Goal: Task Accomplishment & Management: Use online tool/utility

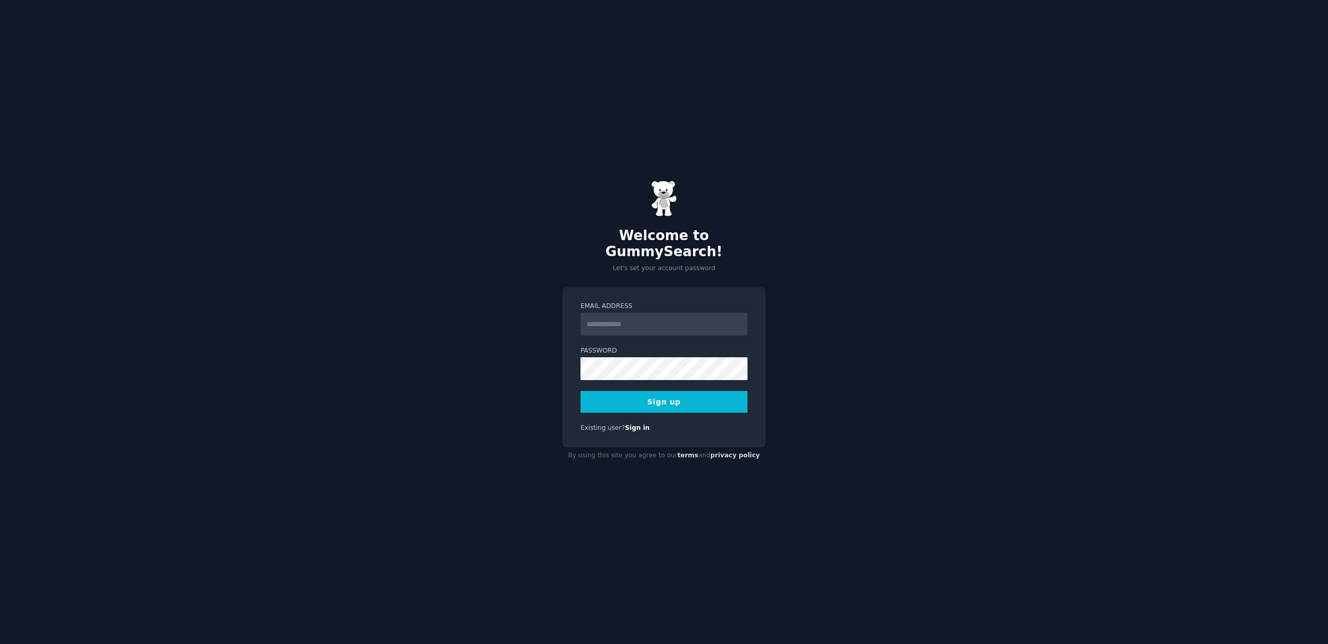
click at [611, 317] on input "Email Address" at bounding box center [663, 324] width 167 height 23
type input "**********"
click at [580, 391] on button "Sign up" at bounding box center [663, 402] width 167 height 22
click at [854, 380] on div "**********" at bounding box center [664, 322] width 1328 height 644
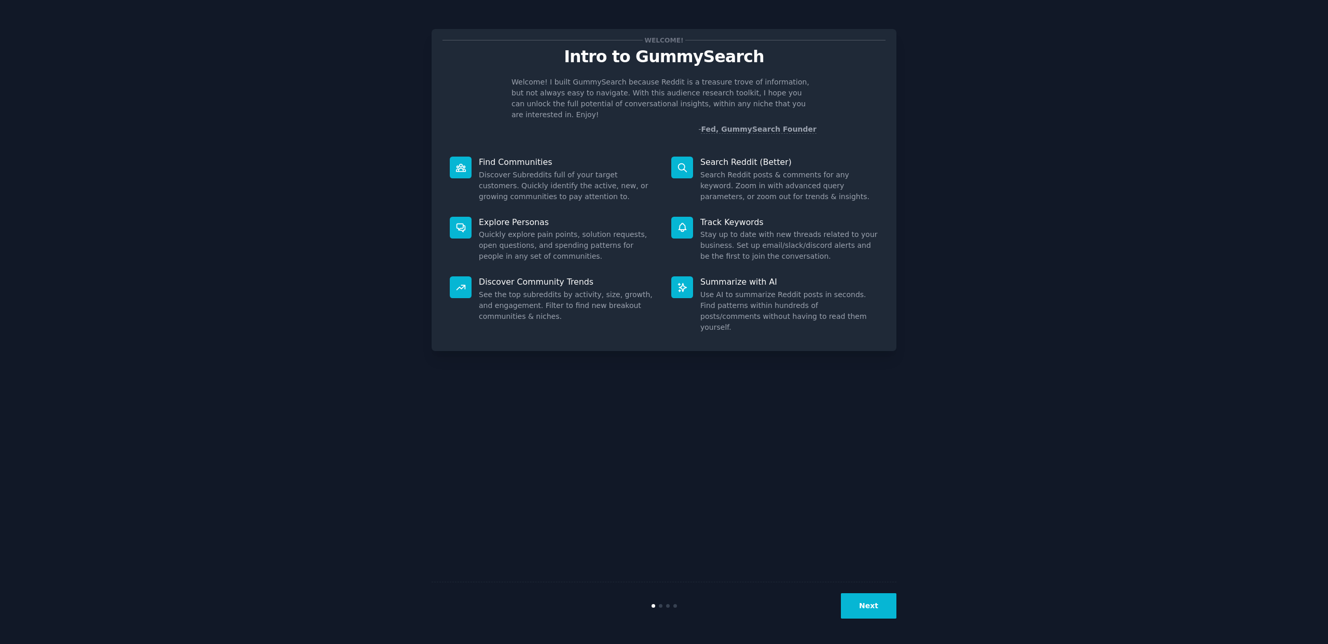
click at [860, 606] on button "Next" at bounding box center [868, 605] width 55 height 25
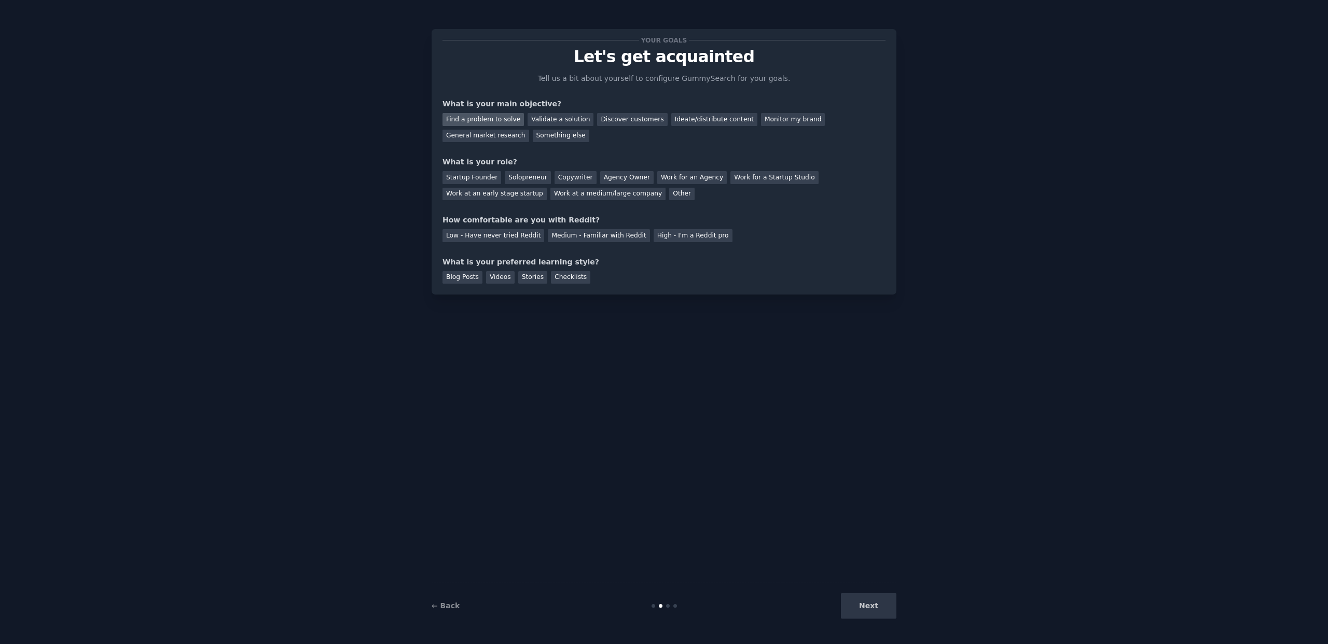
click at [466, 121] on div "Find a problem to solve" at bounding box center [482, 119] width 81 height 13
click at [619, 121] on div "Discover customers" at bounding box center [632, 119] width 70 height 13
click at [503, 123] on div "Find a problem to solve" at bounding box center [482, 119] width 81 height 13
click at [489, 177] on div "Startup Founder" at bounding box center [471, 177] width 59 height 13
click at [497, 236] on div "Low - Have never tried Reddit" at bounding box center [493, 235] width 102 height 13
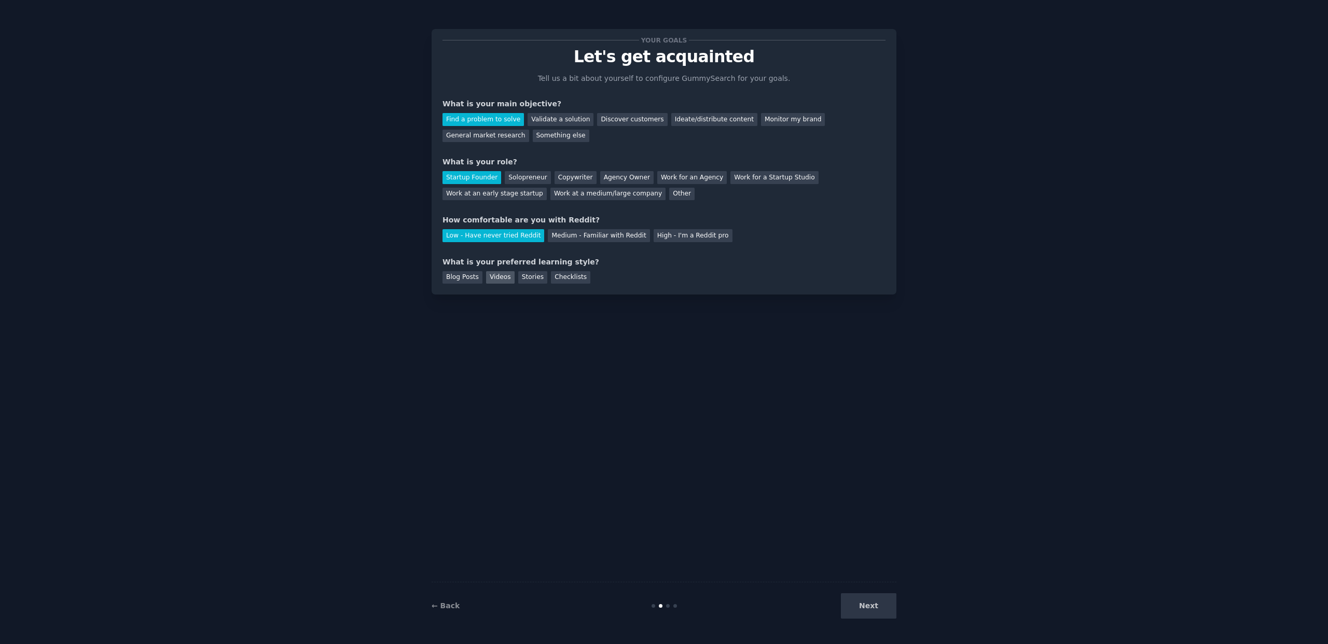
click at [502, 279] on div "Videos" at bounding box center [500, 277] width 29 height 13
click at [540, 281] on div "Stories" at bounding box center [532, 277] width 29 height 13
click at [501, 278] on div "Videos" at bounding box center [500, 277] width 29 height 13
click at [879, 613] on button "Next" at bounding box center [868, 605] width 55 height 25
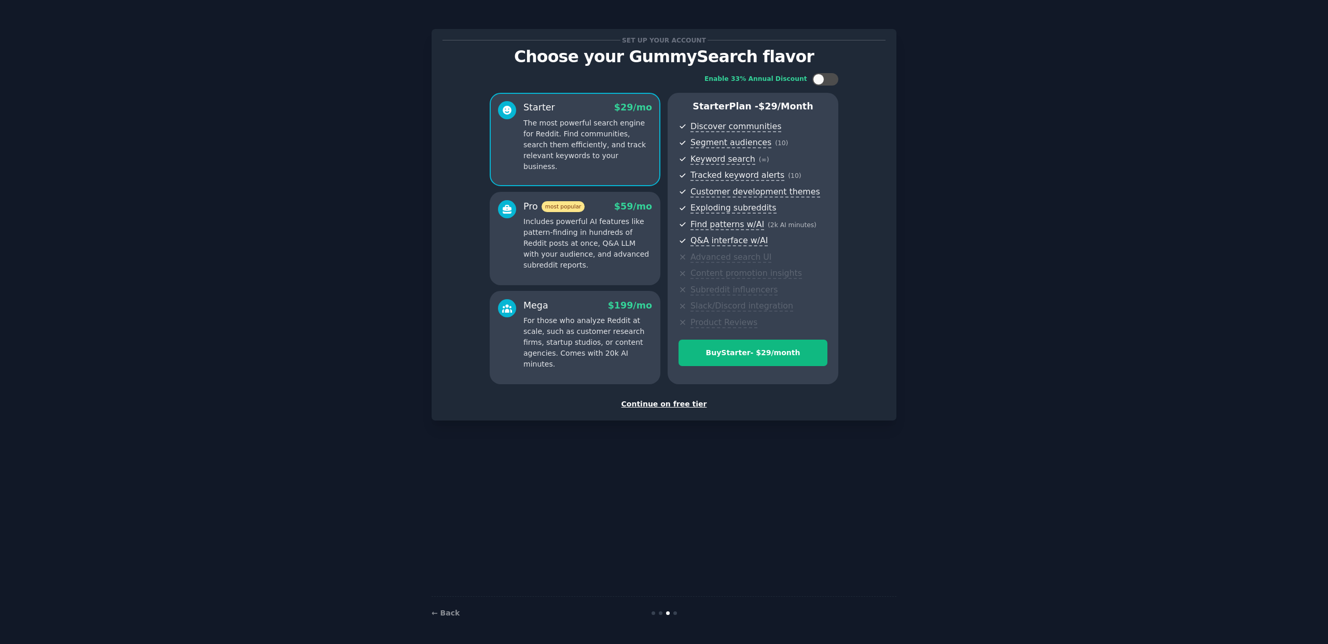
click at [664, 406] on div "Continue on free tier" at bounding box center [663, 404] width 443 height 11
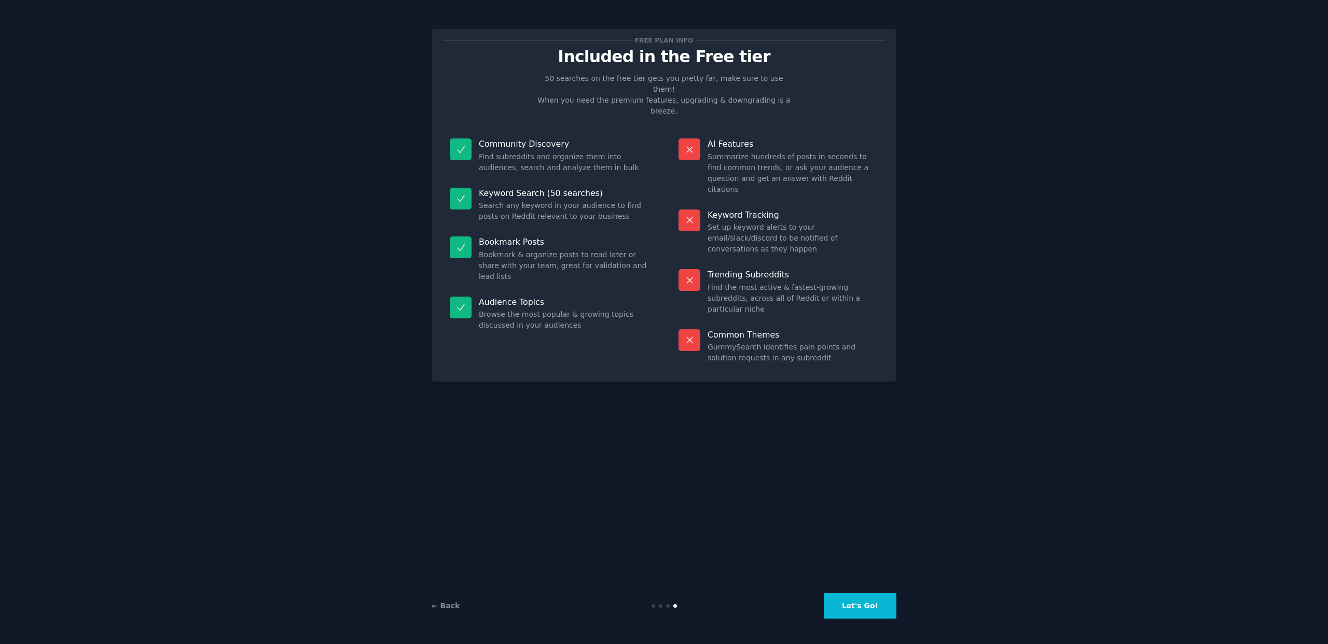
click at [846, 606] on button "Let's Go!" at bounding box center [860, 605] width 73 height 25
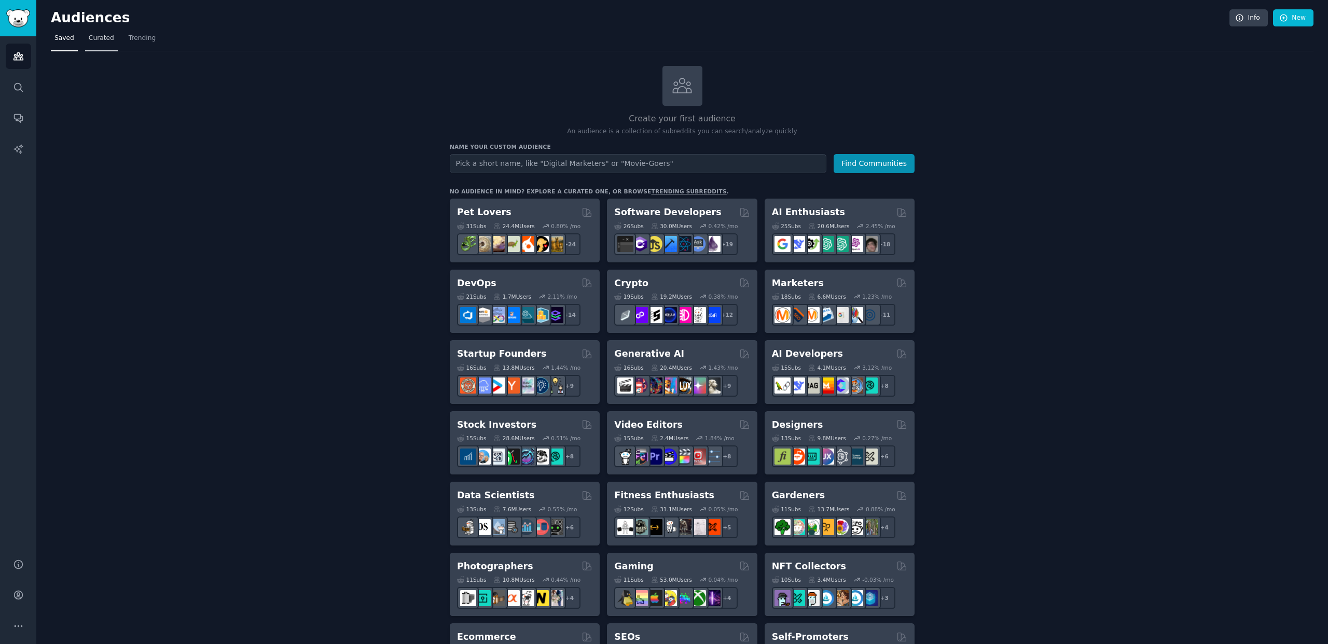
click at [105, 37] on span "Curated" at bounding box center [101, 38] width 25 height 9
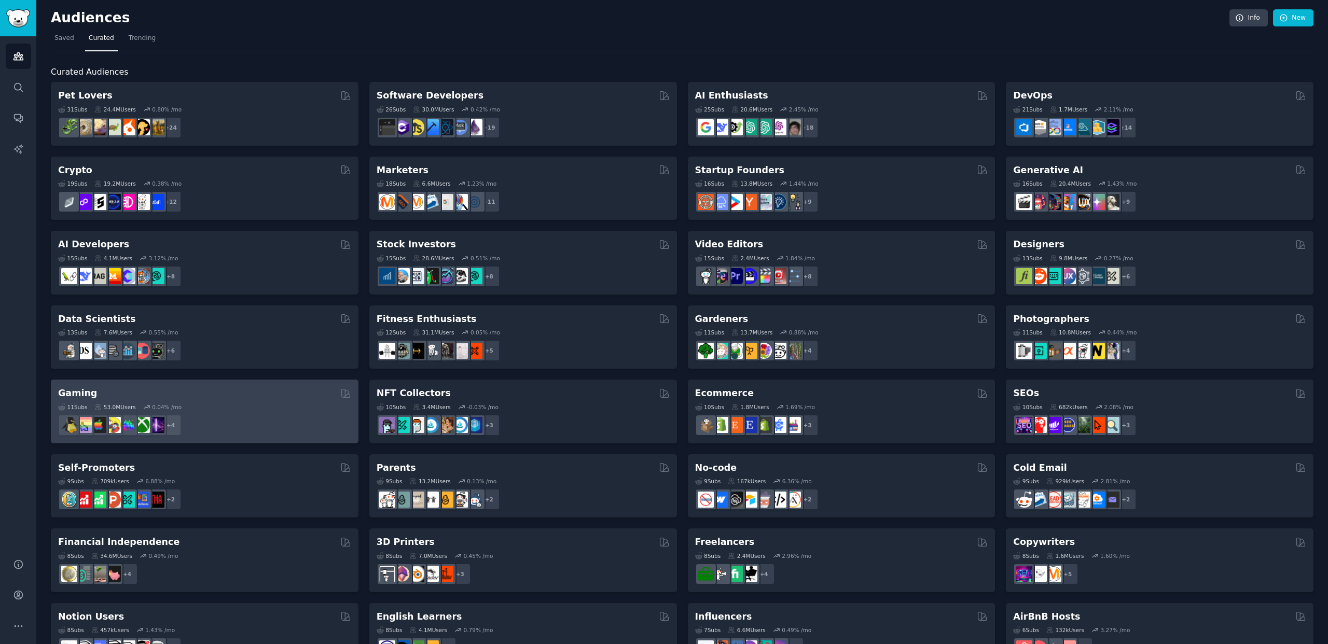
click at [252, 400] on div "11 Sub s 53.0M Users 0.04 % /mo + 4" at bounding box center [204, 418] width 293 height 36
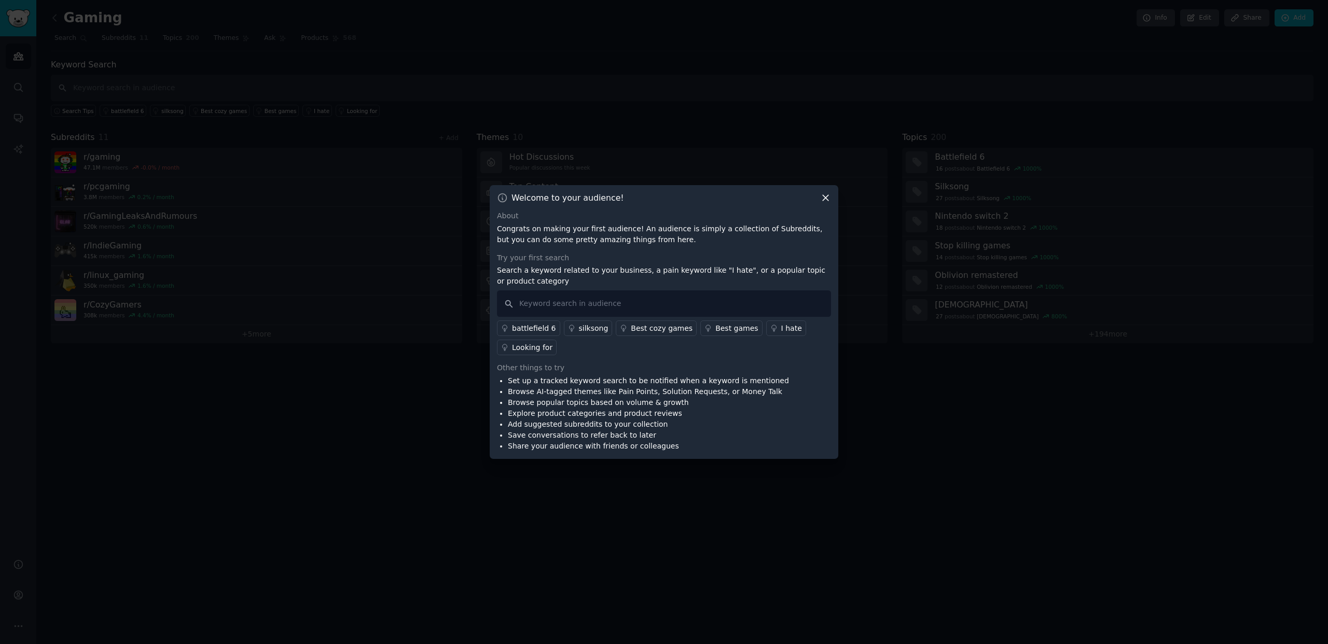
click at [823, 200] on icon at bounding box center [826, 199] width 6 height 6
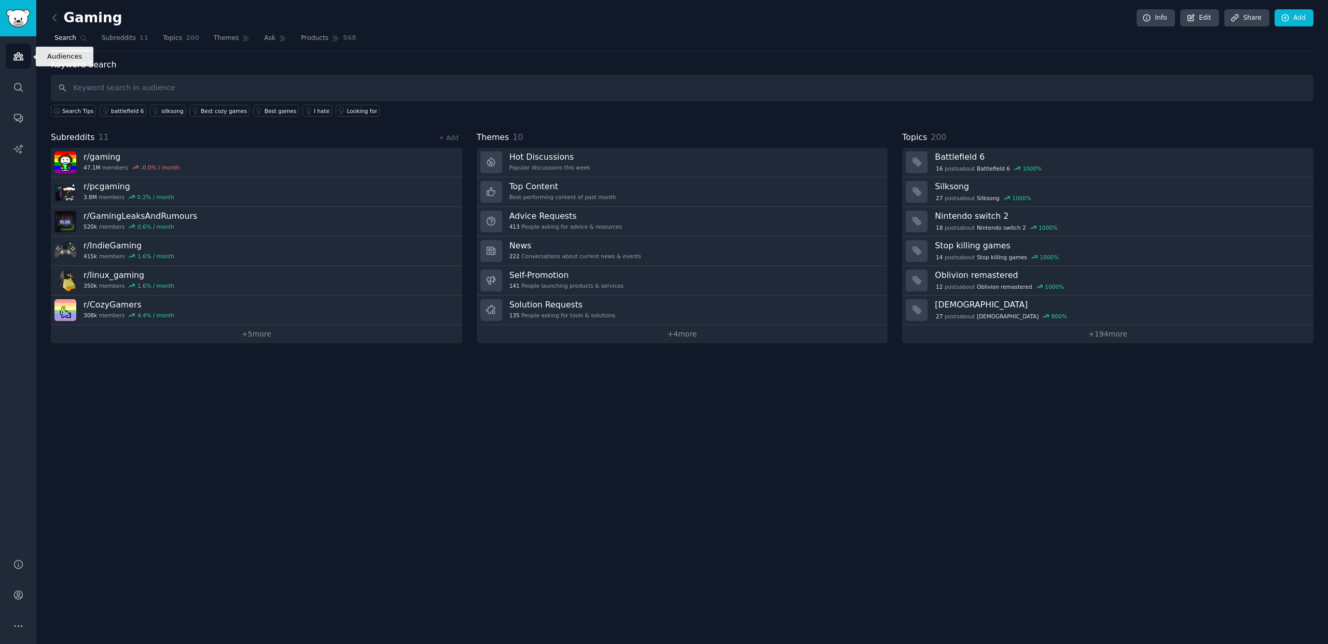
click at [21, 51] on icon "Sidebar" at bounding box center [18, 56] width 11 height 11
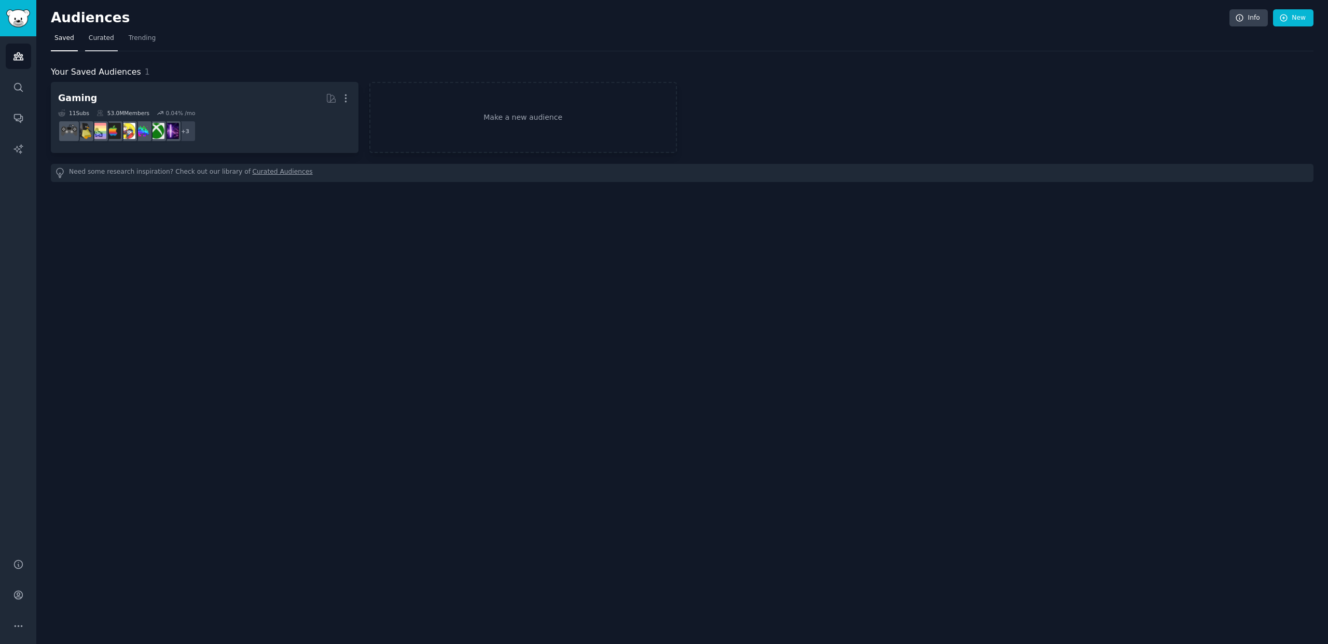
click at [104, 37] on span "Curated" at bounding box center [101, 38] width 25 height 9
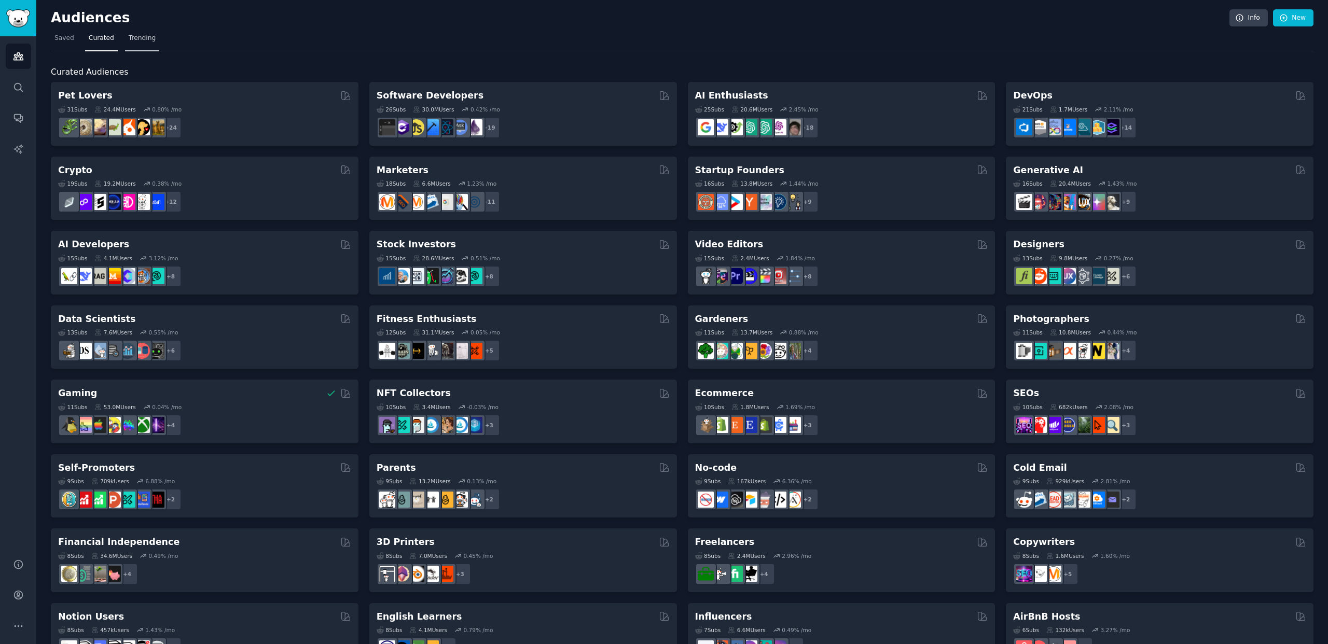
click at [144, 43] on link "Trending" at bounding box center [142, 40] width 34 height 21
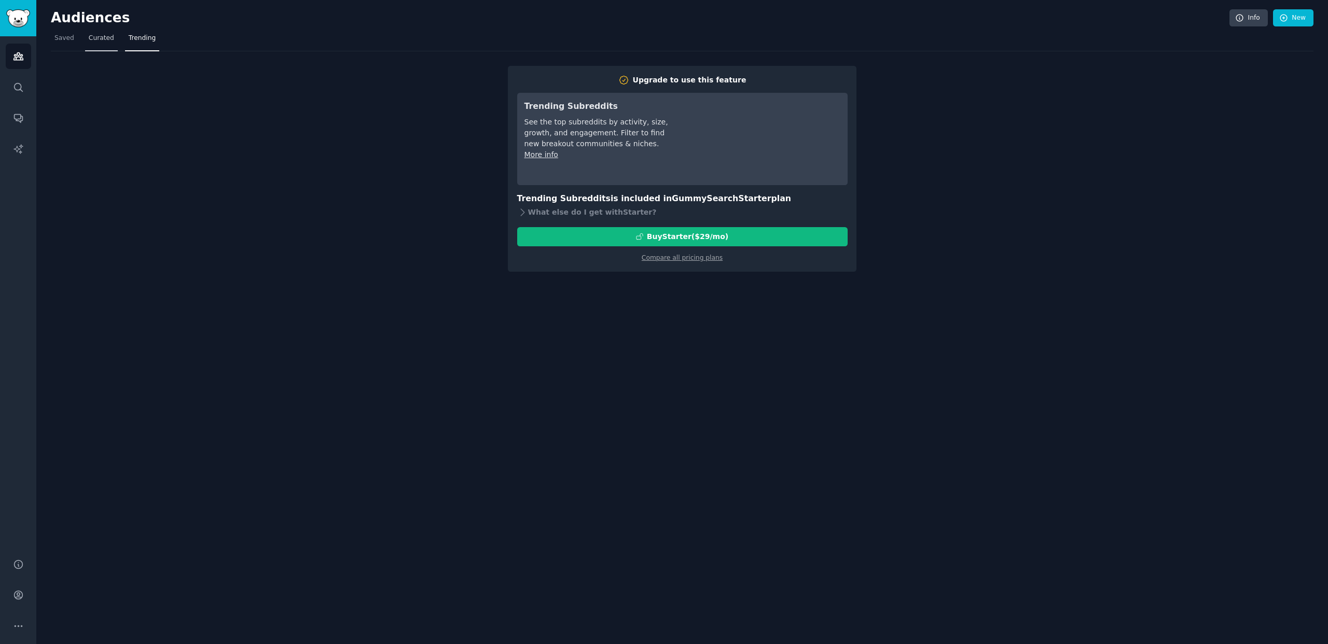
click at [104, 41] on span "Curated" at bounding box center [101, 38] width 25 height 9
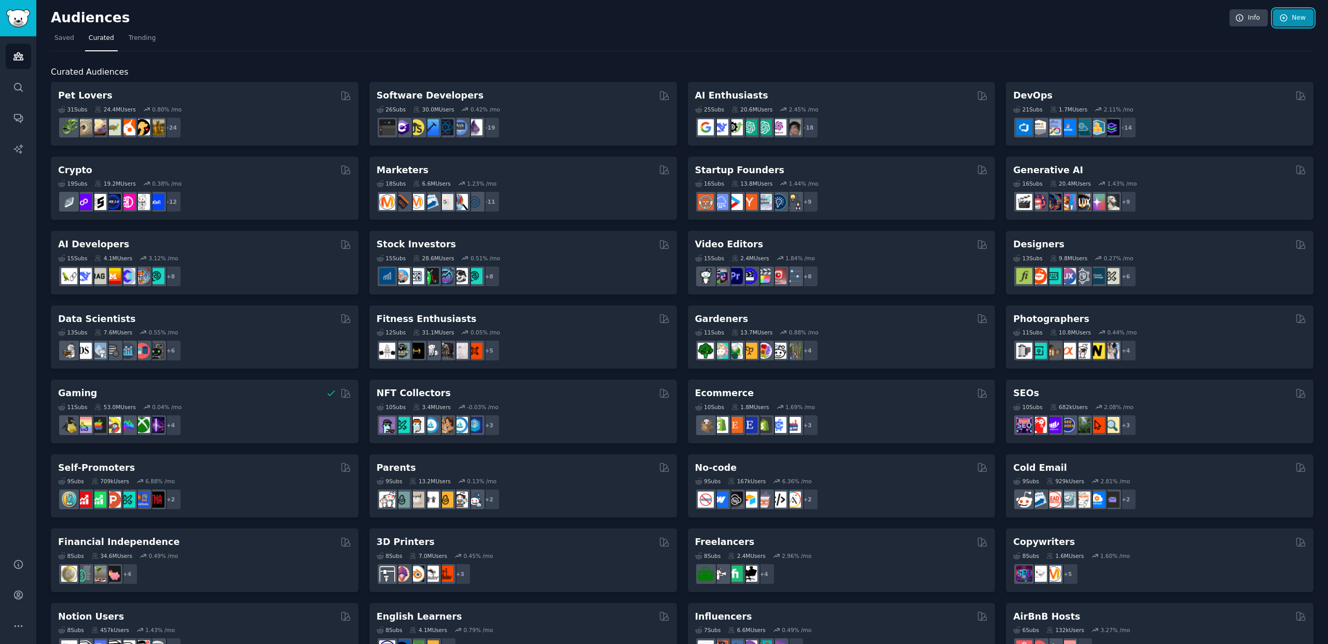
click at [1305, 22] on link "New" at bounding box center [1293, 18] width 40 height 18
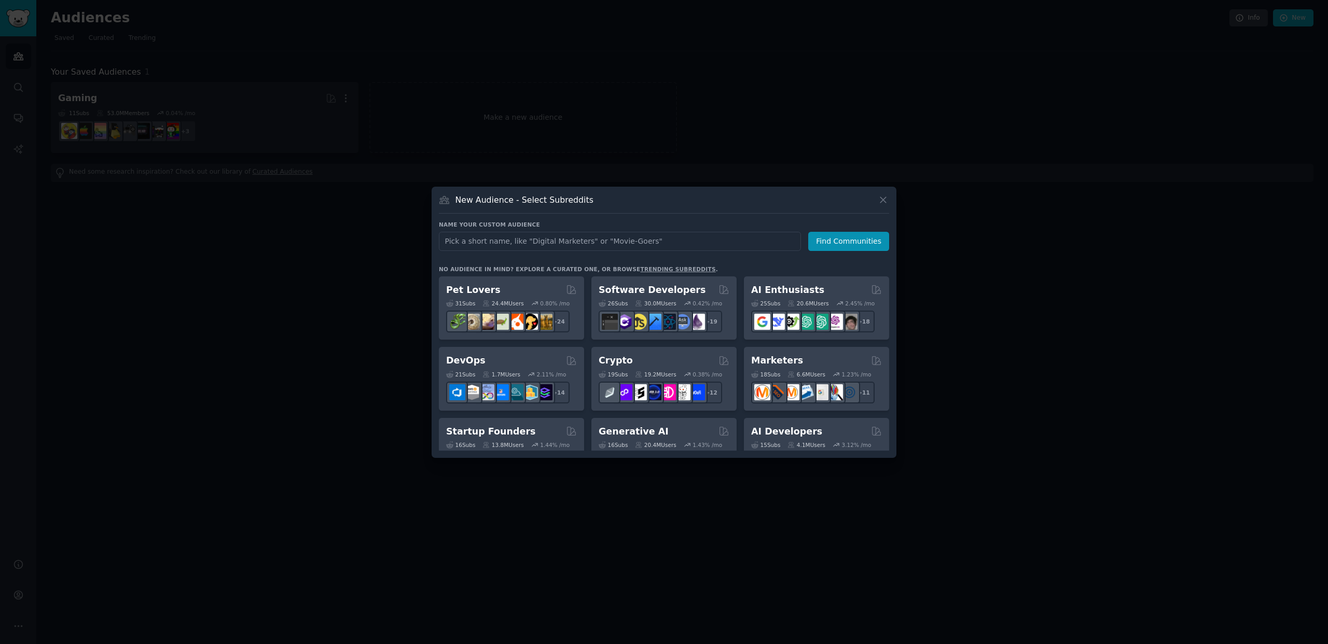
click at [548, 243] on input "text" at bounding box center [620, 241] width 362 height 19
click at [883, 200] on icon at bounding box center [883, 200] width 6 height 6
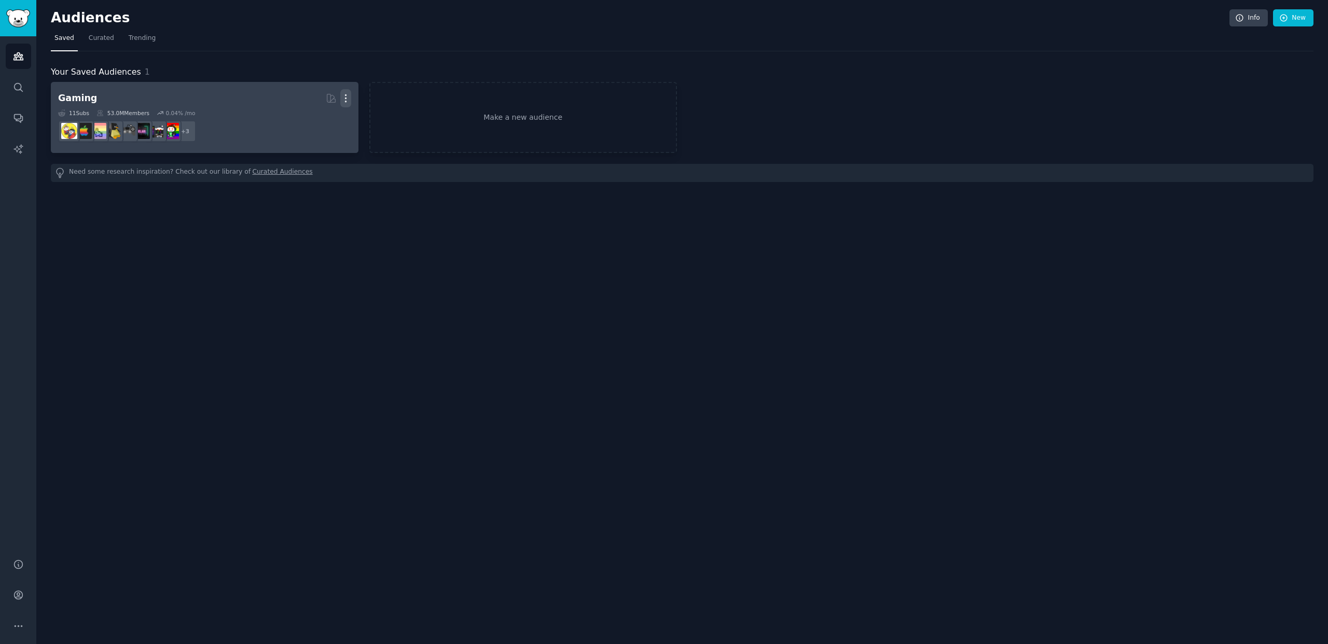
click at [350, 99] on icon "button" at bounding box center [345, 98] width 11 height 11
click at [319, 118] on p "Delete" at bounding box center [317, 120] width 24 height 11
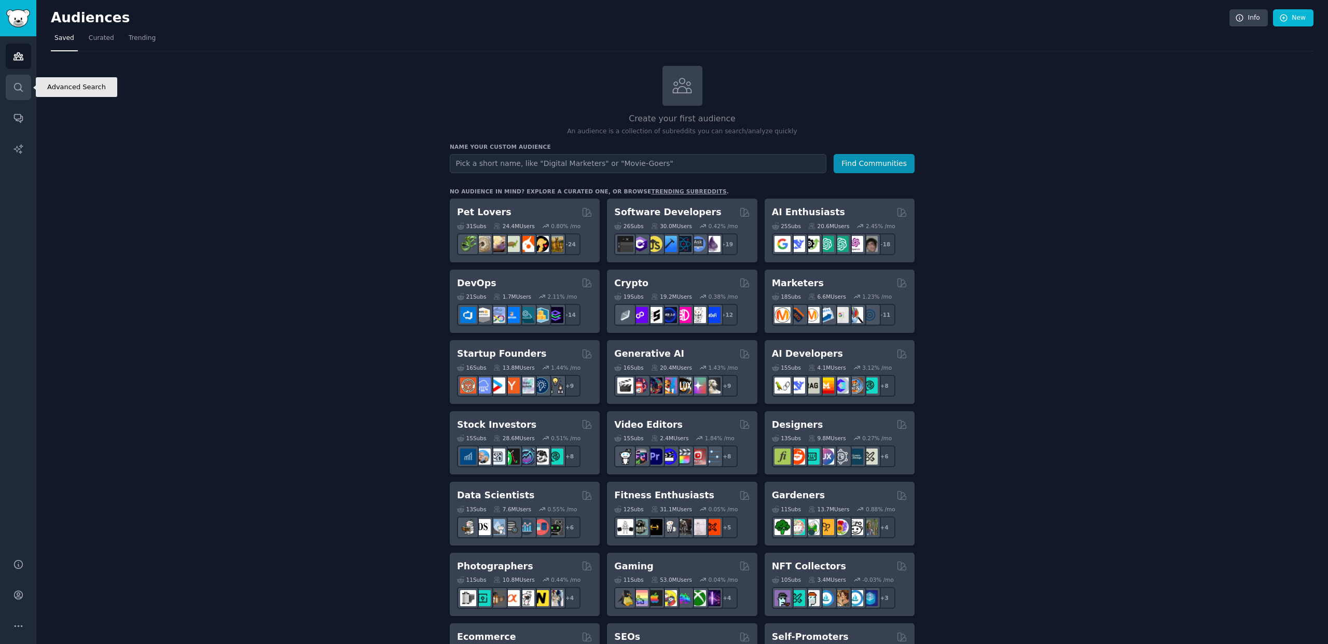
click at [27, 88] on link "Search" at bounding box center [18, 87] width 25 height 25
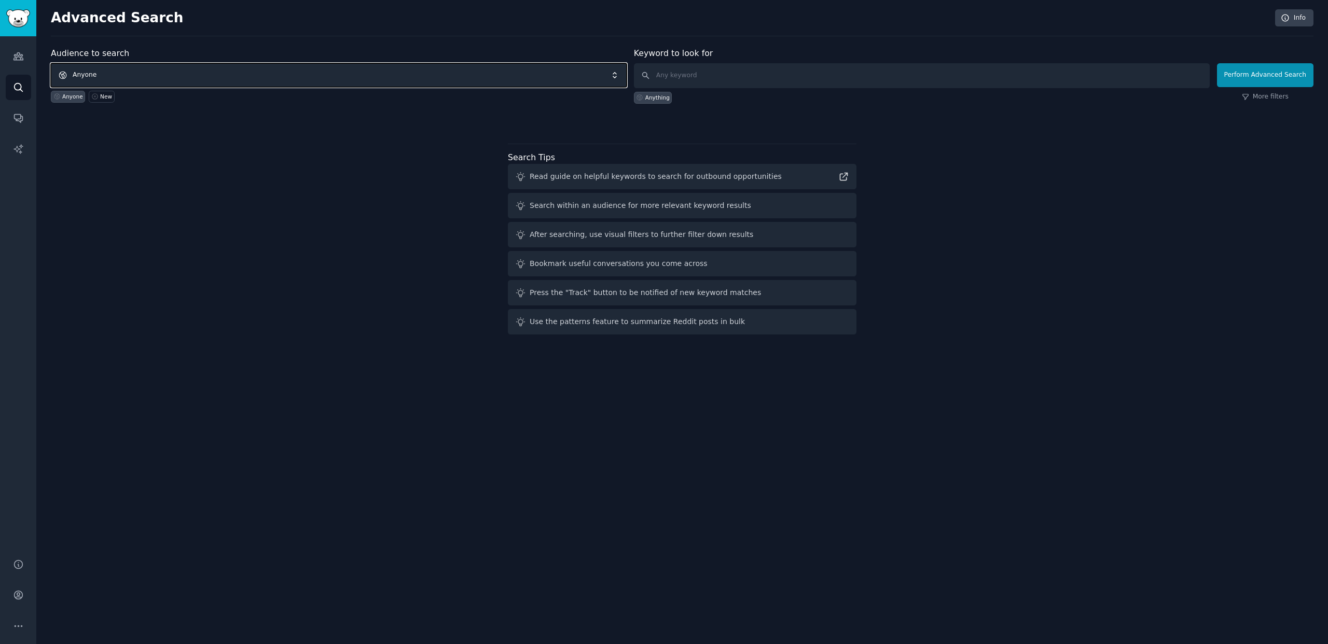
click at [149, 75] on span "Anyone" at bounding box center [339, 75] width 576 height 24
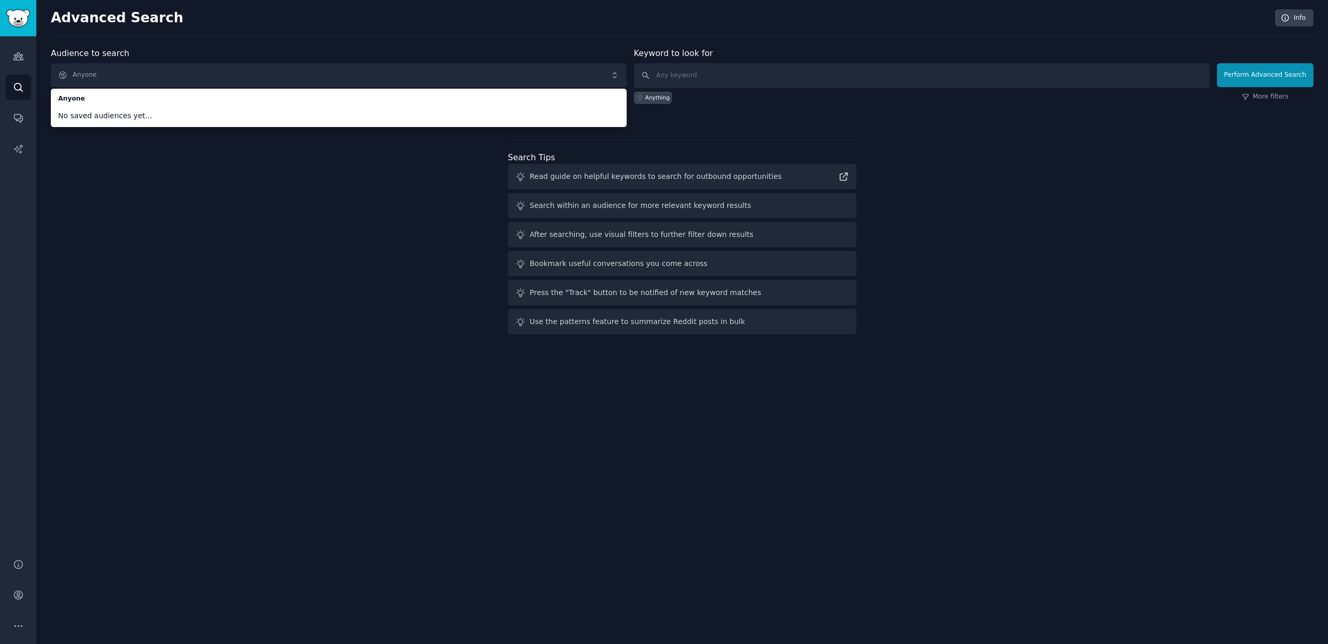
click at [115, 182] on div "Audience to search Anyone Anyone No saved audiences yet... Anyone New Keyword t…" at bounding box center [682, 192] width 1262 height 291
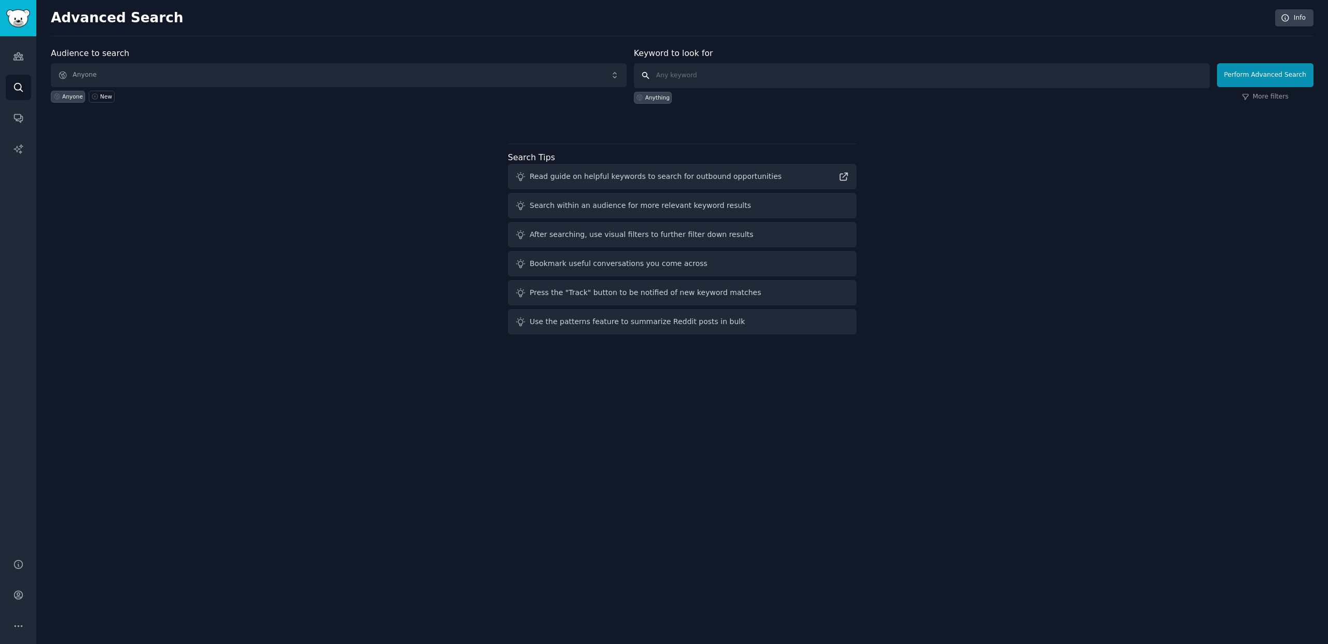
click at [719, 73] on input "text" at bounding box center [922, 75] width 576 height 25
click at [703, 77] on input "text" at bounding box center [922, 75] width 576 height 25
type input "f"
click at [1250, 75] on button "Perform Advanced Search" at bounding box center [1265, 75] width 96 height 24
click at [93, 96] on icon at bounding box center [95, 97] width 6 height 6
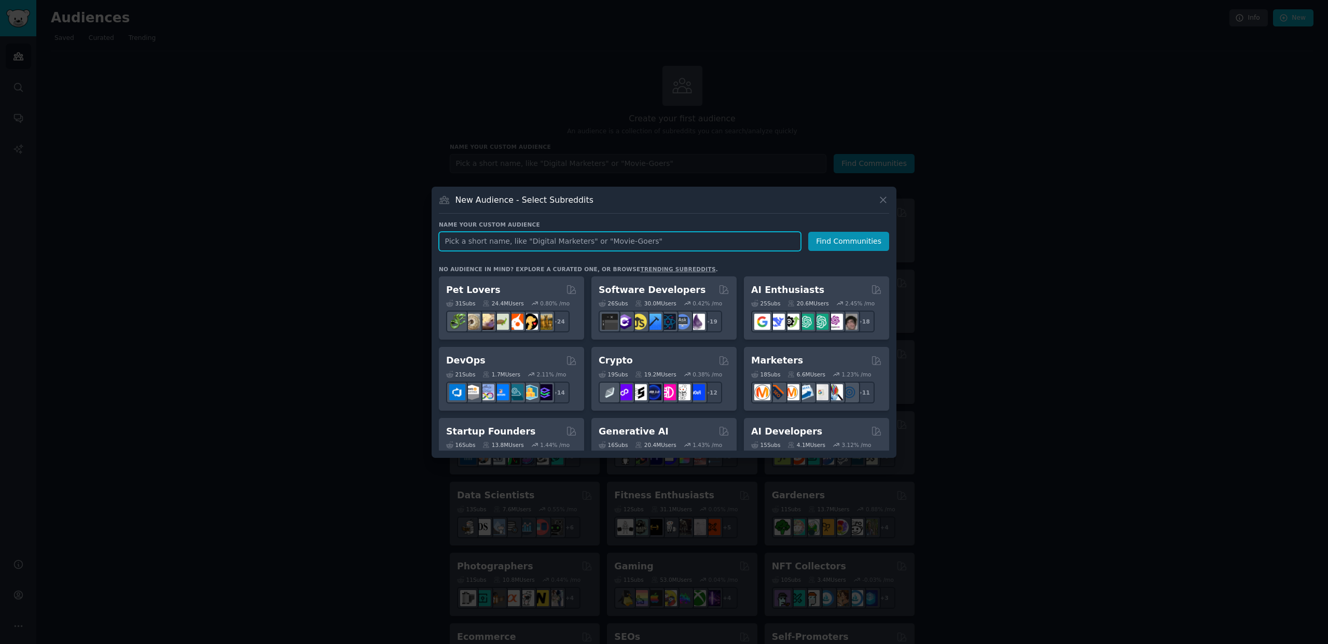
click at [499, 245] on input "text" at bounding box center [620, 241] width 362 height 19
type input "fashion"
click button "Find Communities" at bounding box center [848, 241] width 81 height 19
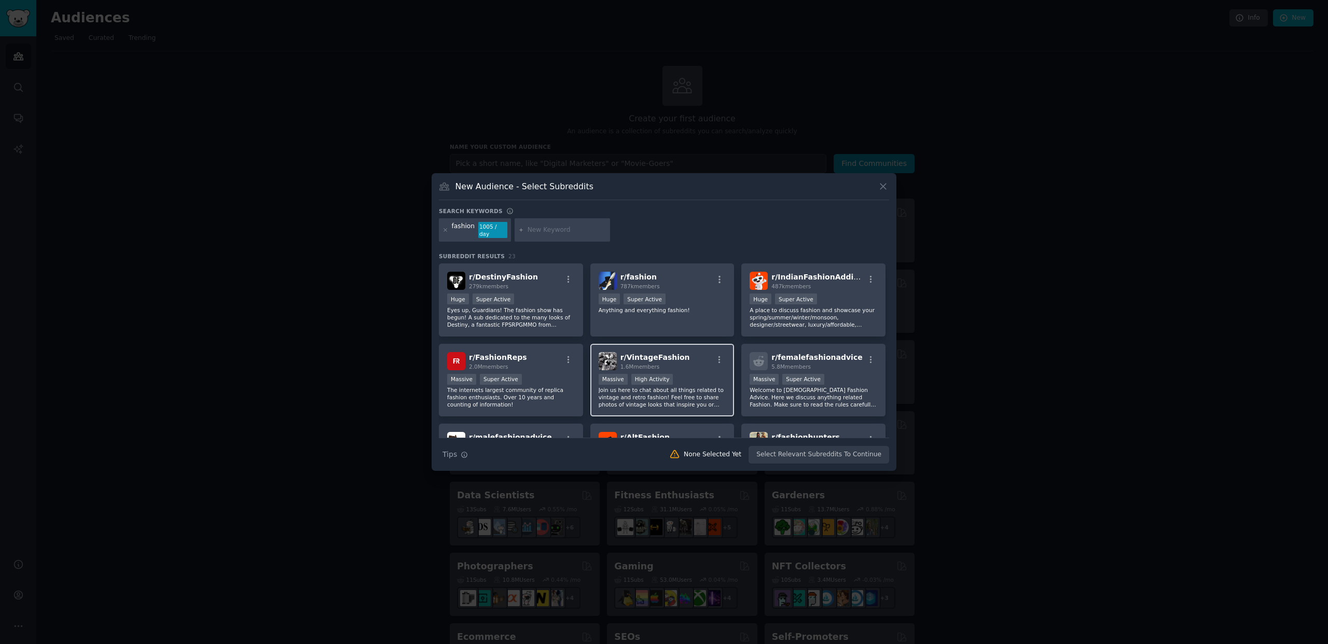
click at [679, 357] on div "r/ VintageFashion 1.6M members" at bounding box center [663, 361] width 128 height 18
click at [845, 451] on button "Create Audience" at bounding box center [855, 455] width 68 height 18
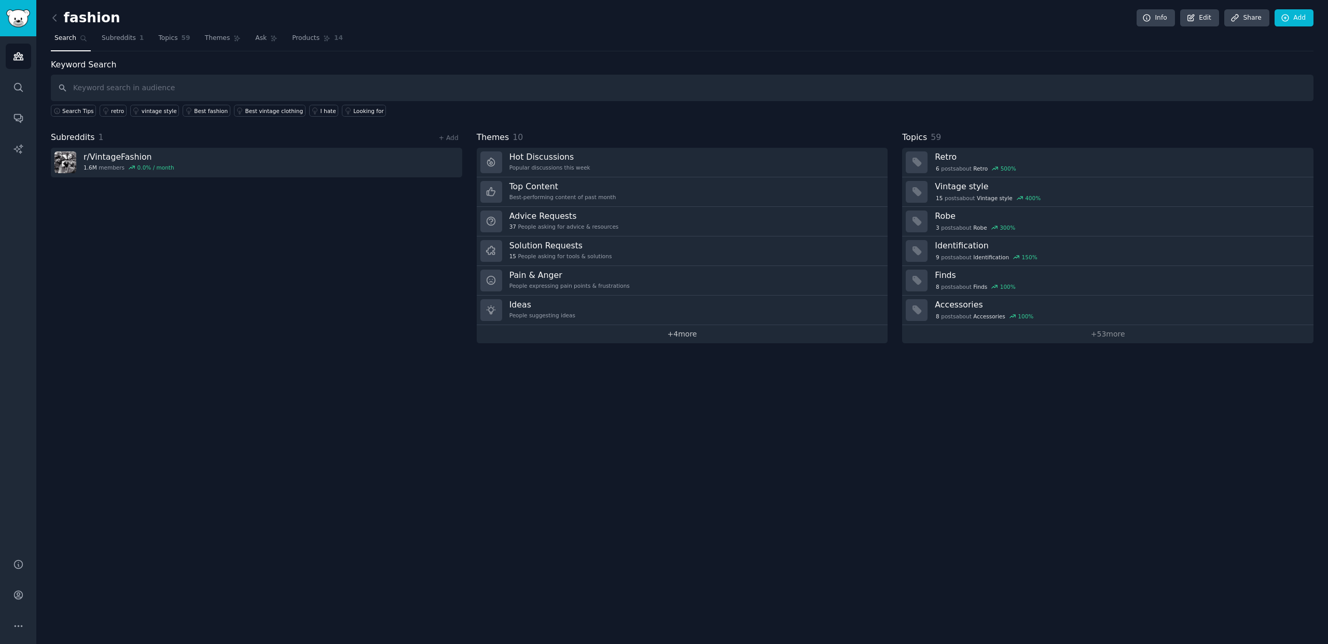
click at [668, 337] on link "+ 4 more" at bounding box center [682, 334] width 411 height 18
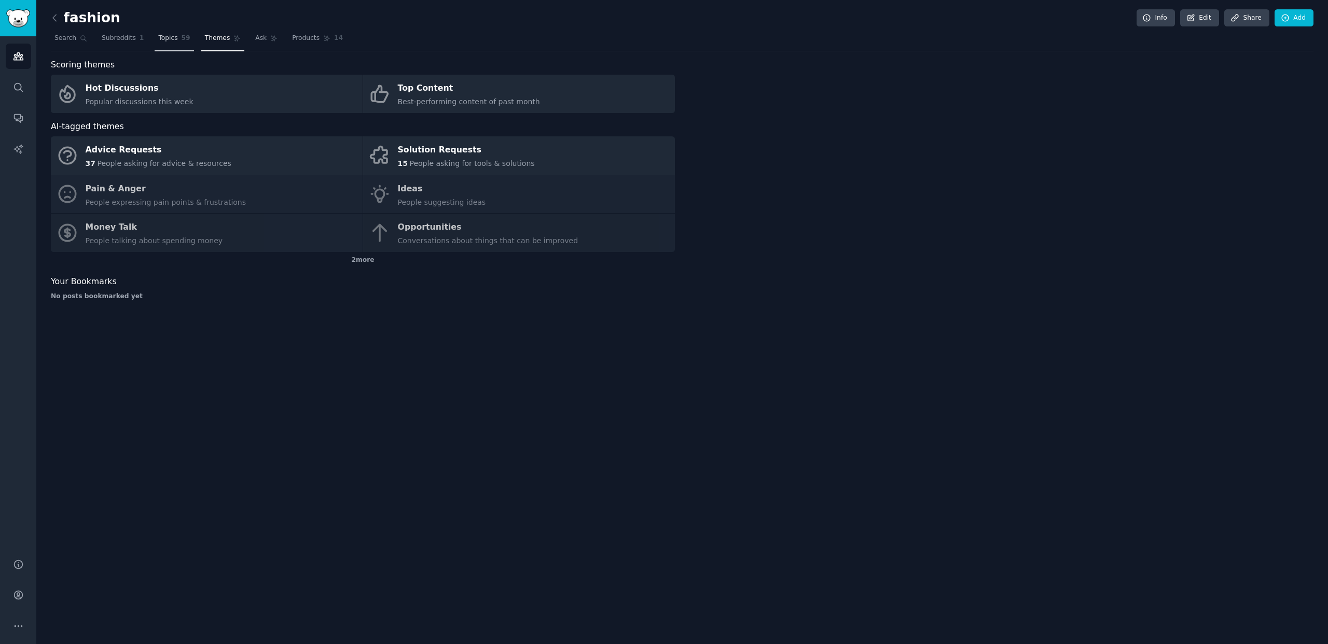
click at [164, 40] on span "Topics" at bounding box center [167, 38] width 19 height 9
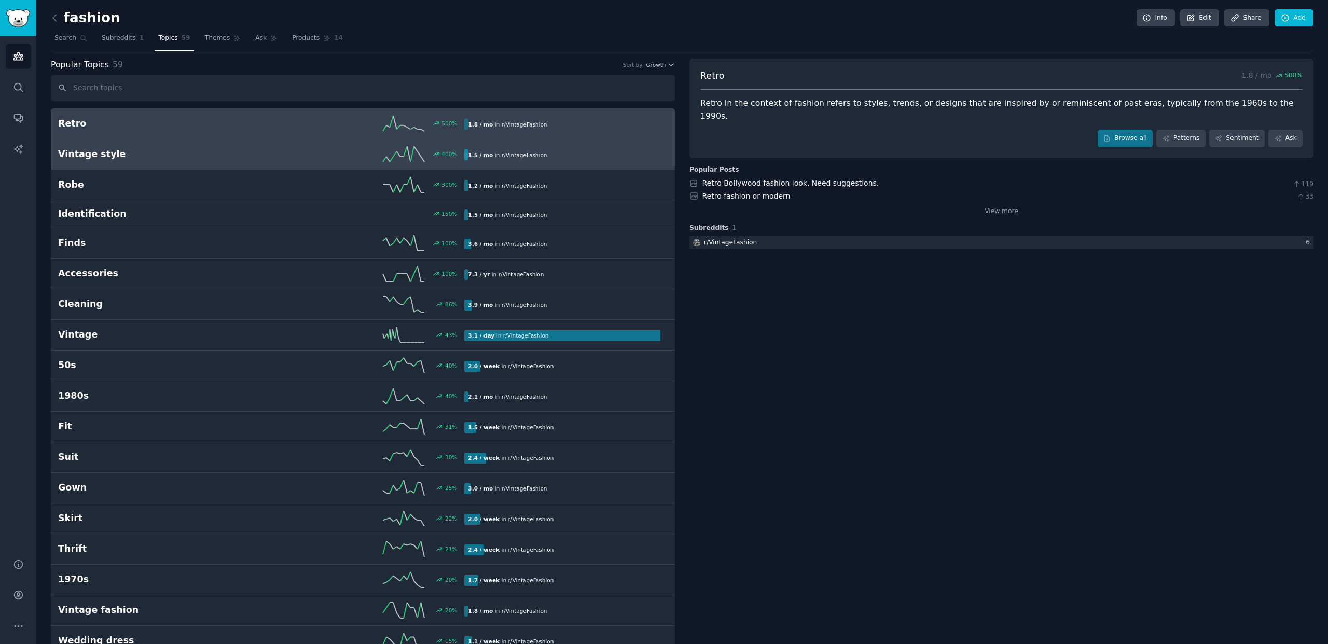
click at [226, 151] on h2 "Vintage style" at bounding box center [159, 154] width 203 height 13
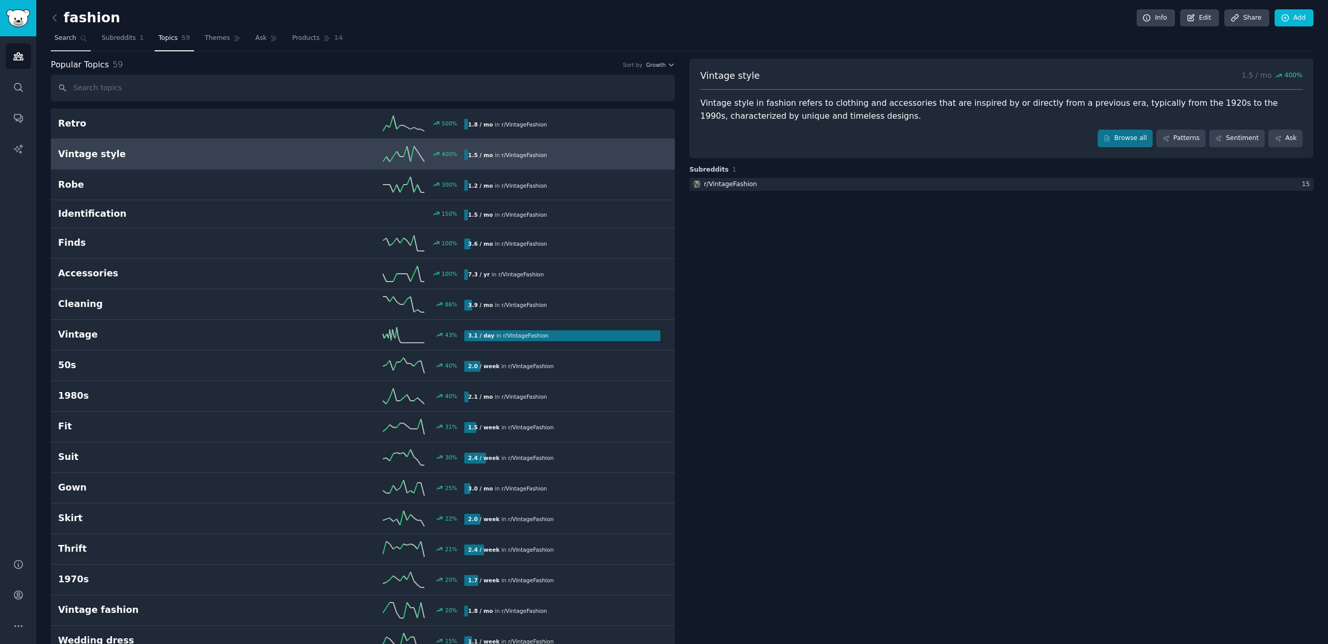
click at [75, 39] on span "Search" at bounding box center [65, 38] width 22 height 9
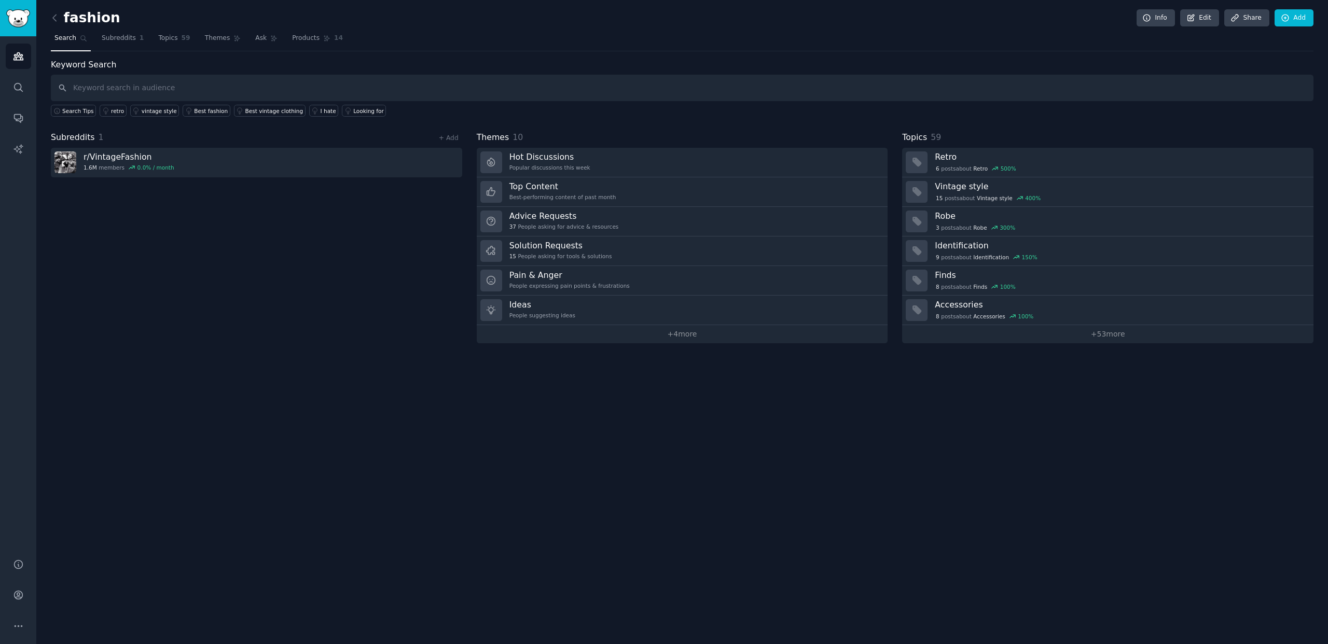
click at [104, 87] on input "text" at bounding box center [682, 88] width 1262 height 26
click at [194, 113] on div "Best fashion" at bounding box center [211, 110] width 34 height 7
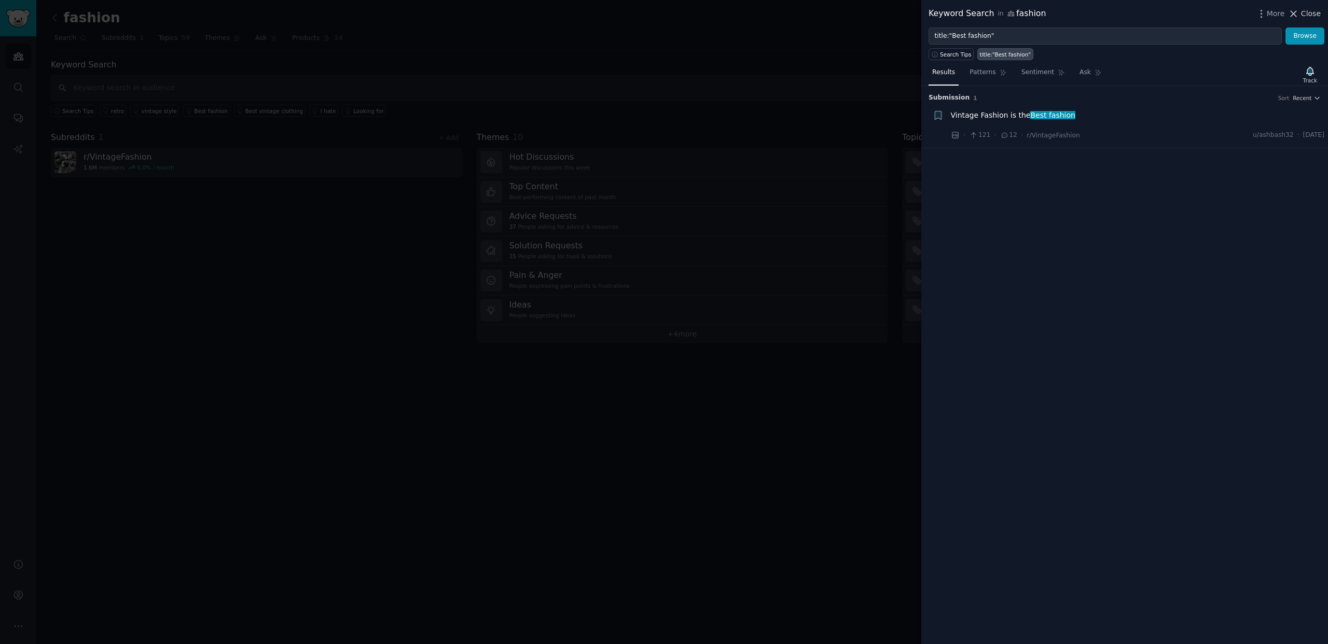
click at [1317, 14] on span "Close" at bounding box center [1311, 13] width 20 height 11
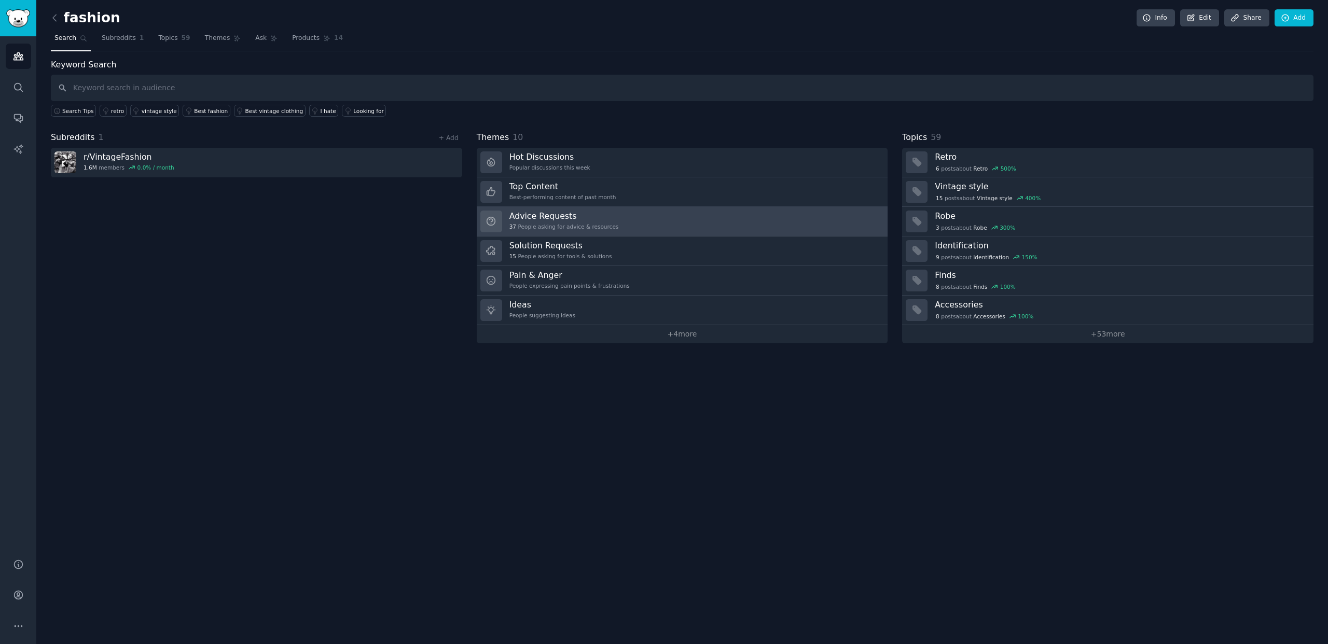
click at [559, 214] on h3 "Advice Requests" at bounding box center [563, 216] width 109 height 11
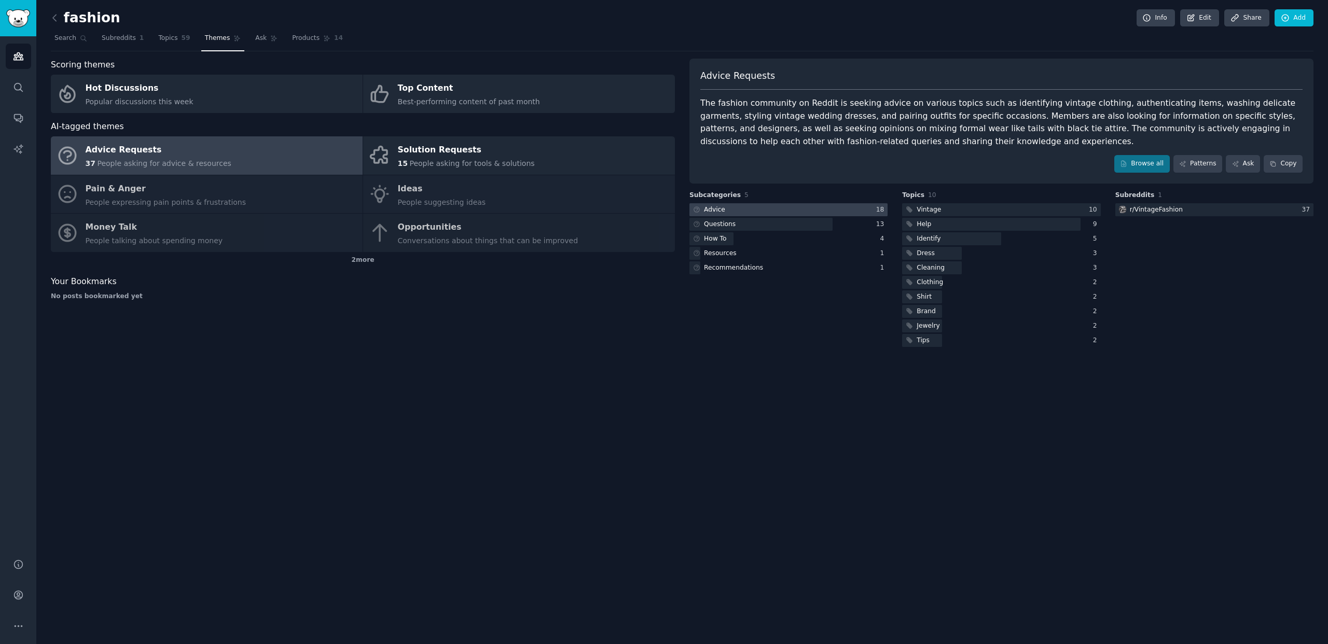
click at [773, 211] on div at bounding box center [788, 209] width 198 height 13
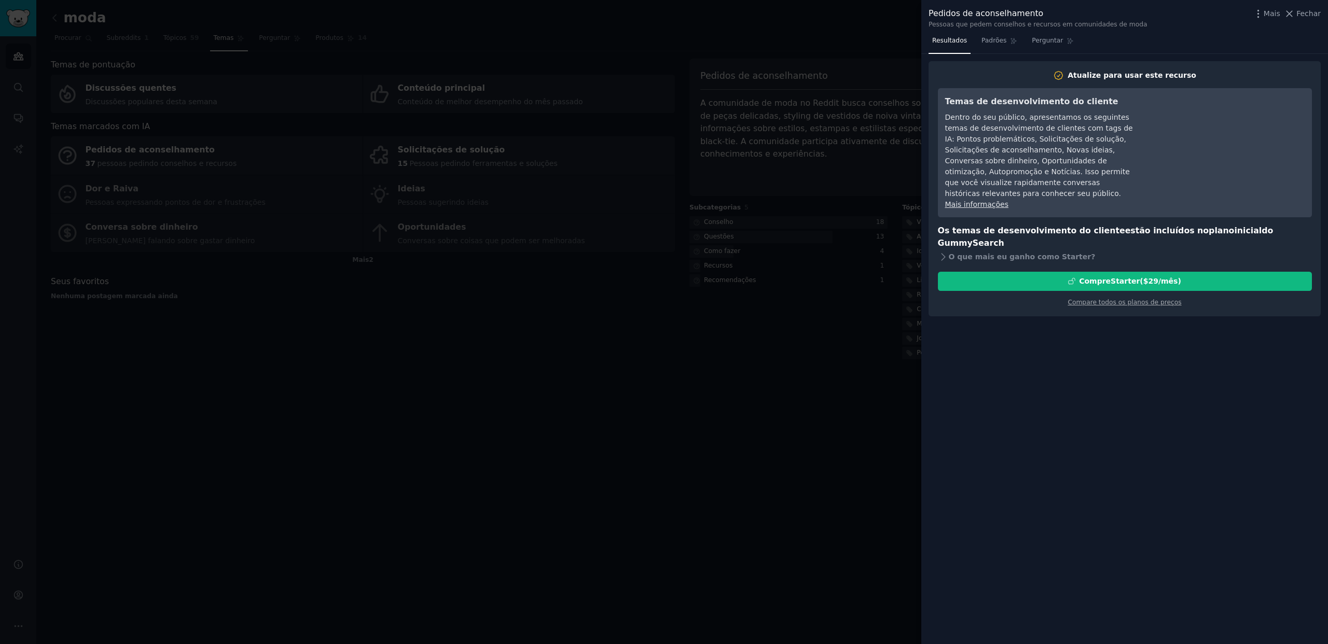
click at [698, 357] on div at bounding box center [664, 322] width 1328 height 644
